Goal: Information Seeking & Learning: Learn about a topic

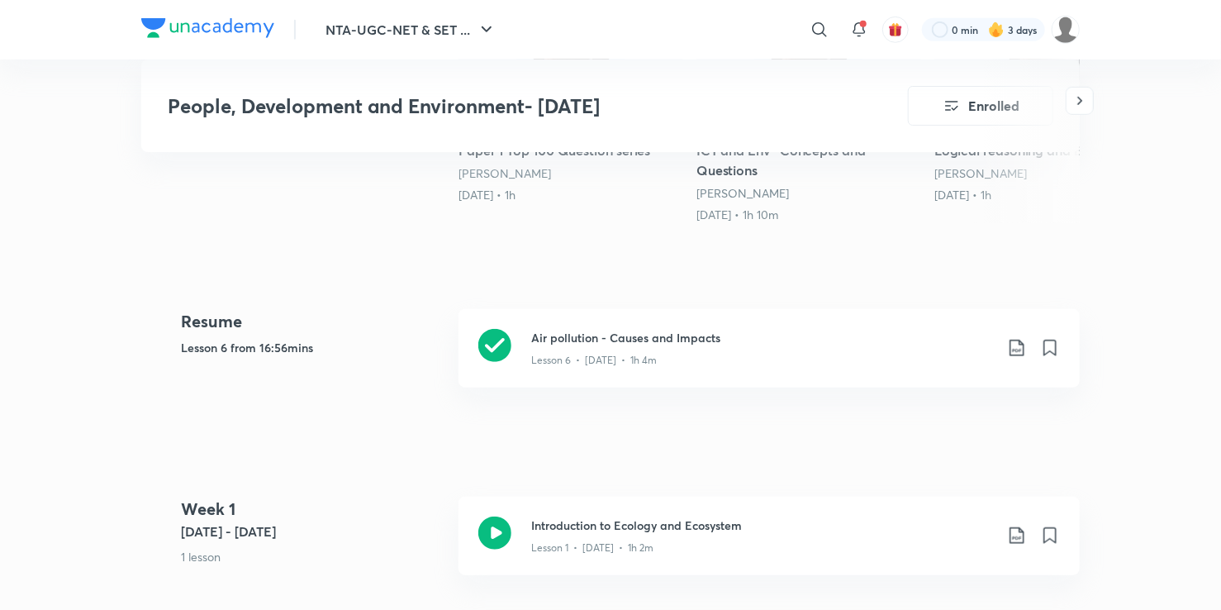
scroll to position [544, 0]
click at [501, 359] on icon at bounding box center [494, 342] width 33 height 33
